Goal: Information Seeking & Learning: Learn about a topic

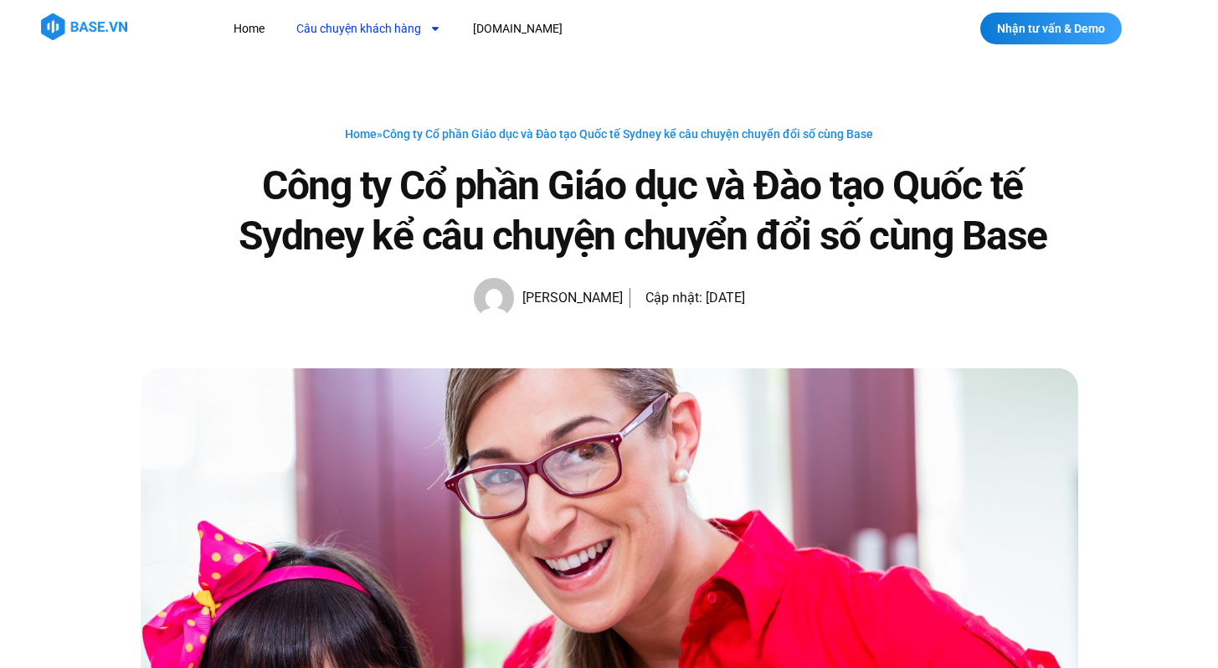
click at [408, 28] on link "Câu chuyện khách hàng" at bounding box center [369, 28] width 170 height 31
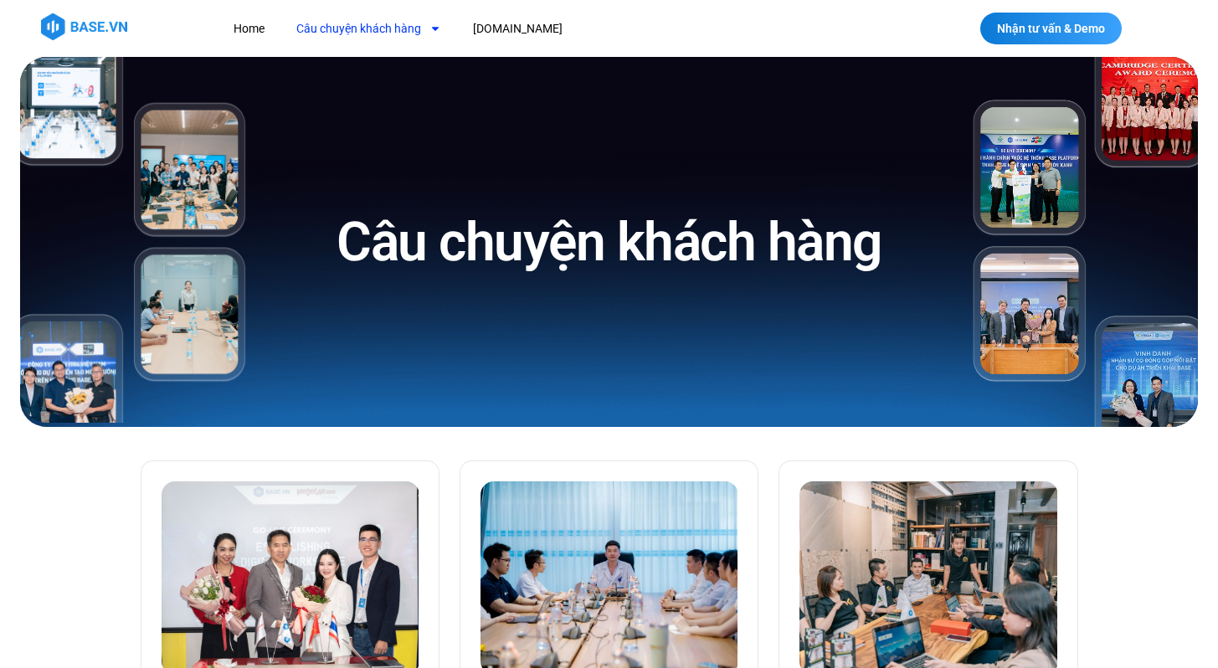
click at [403, 31] on link "Câu chuyện khách hàng" at bounding box center [369, 28] width 170 height 31
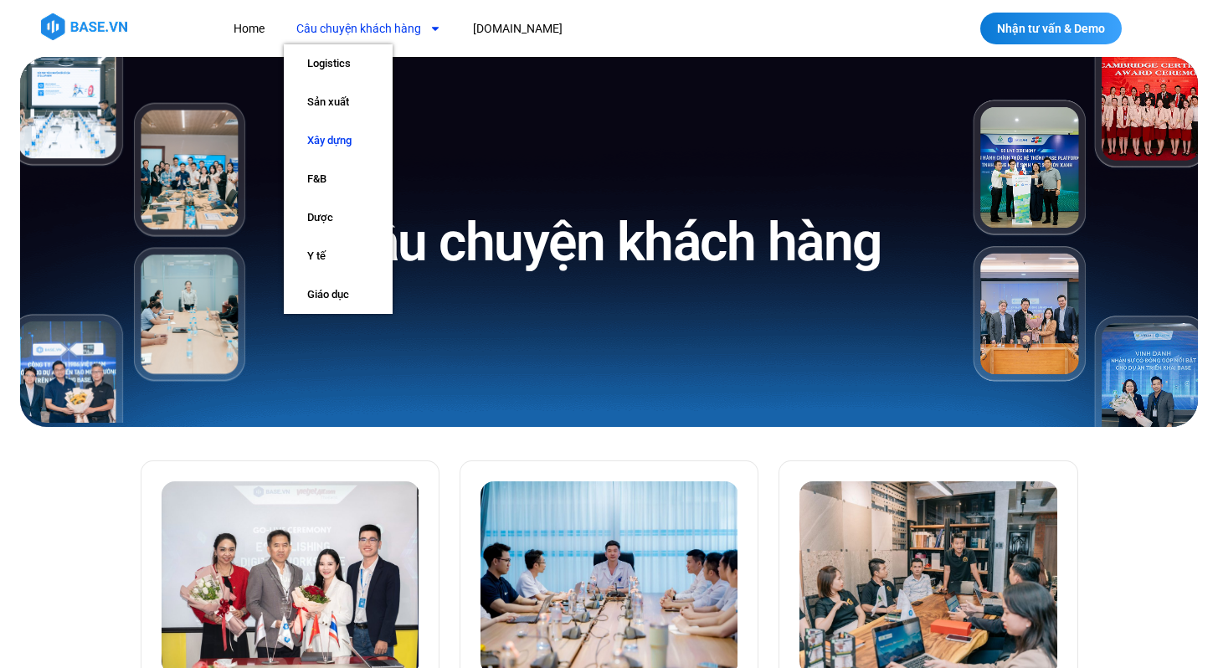
click at [326, 141] on link "Xây dựng" at bounding box center [338, 140] width 109 height 39
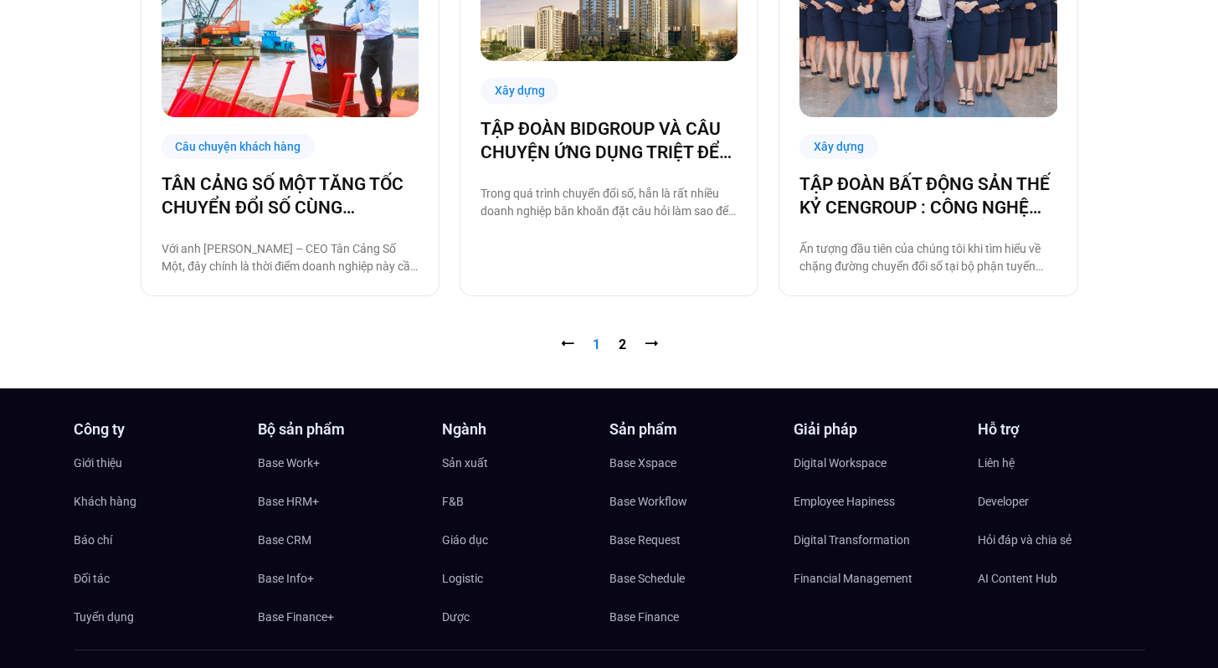
scroll to position [1614, 0]
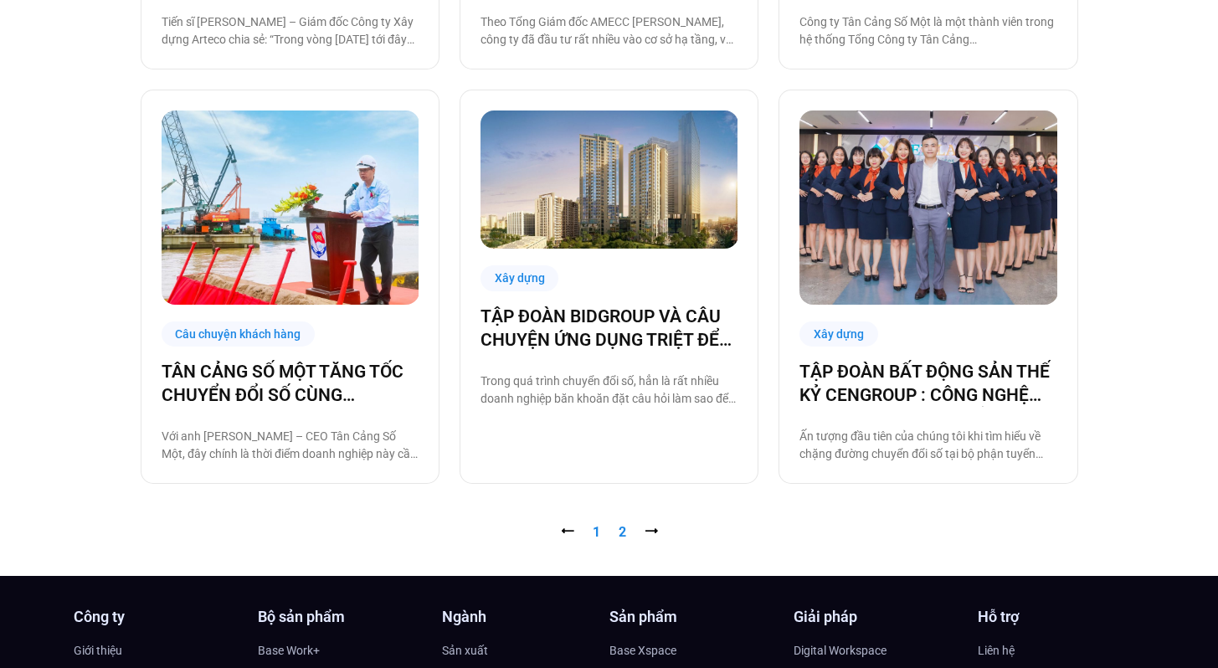
click at [620, 532] on link "Trang 2" at bounding box center [623, 532] width 8 height 16
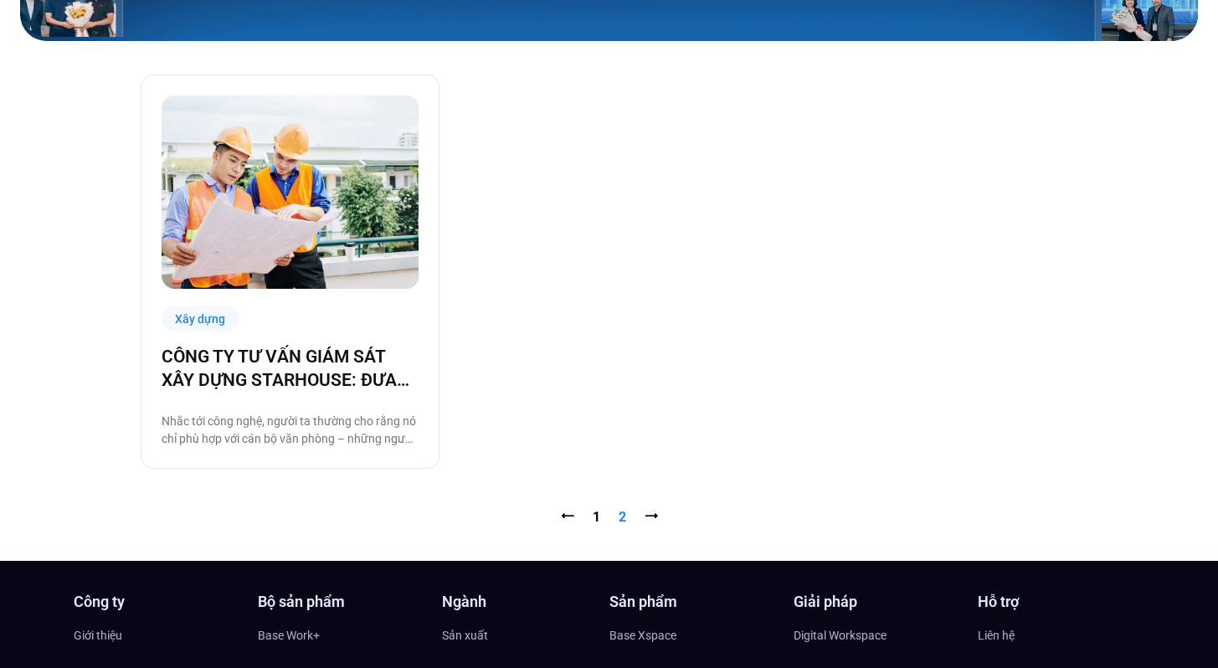
scroll to position [384, 0]
